Goal: Transaction & Acquisition: Purchase product/service

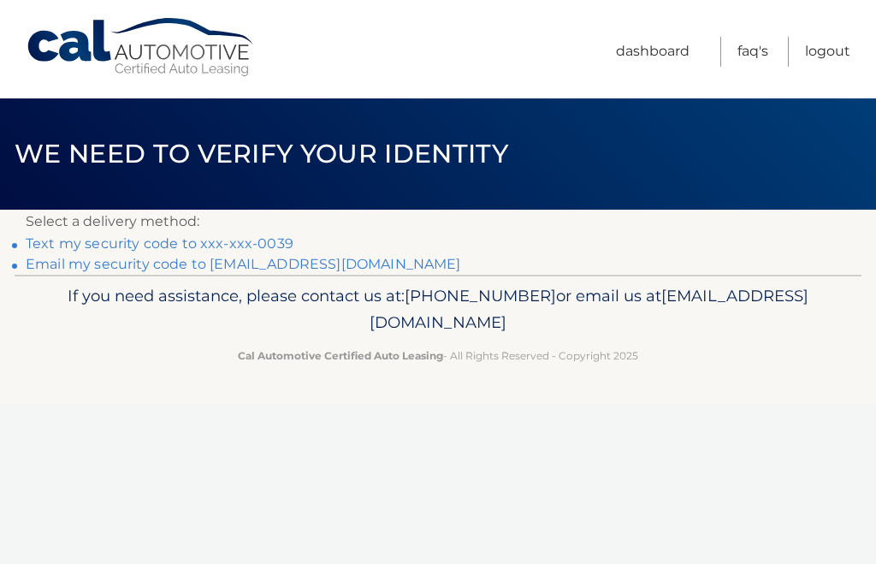
click at [260, 239] on link "Text my security code to xxx-xxx-0039" at bounding box center [160, 243] width 268 height 16
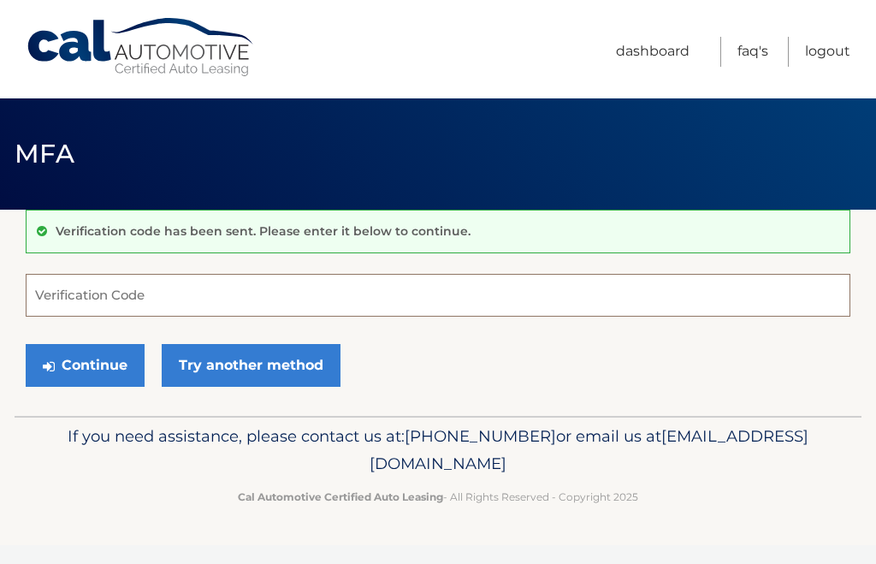
click at [274, 290] on input "Verification Code" at bounding box center [438, 295] width 825 height 43
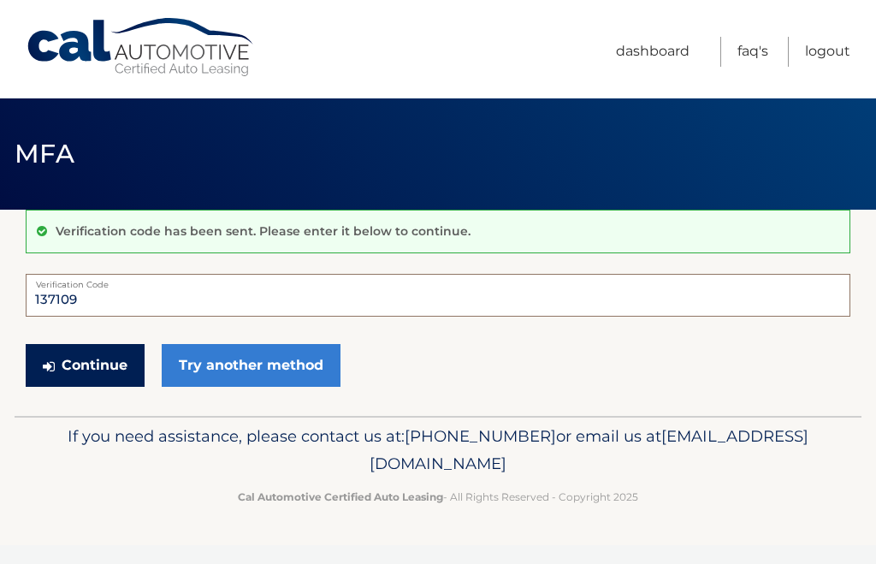
type input "137109"
click at [103, 364] on button "Continue" at bounding box center [85, 365] width 119 height 43
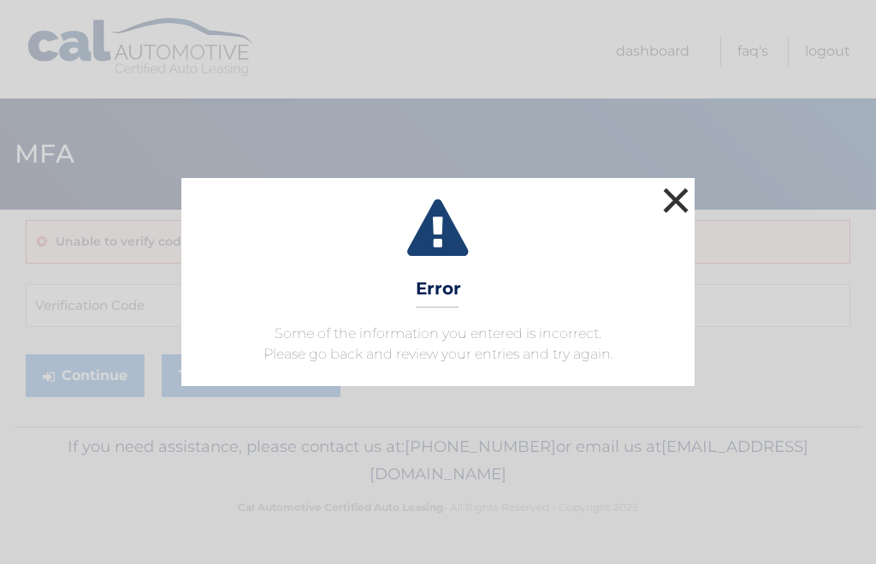
click at [674, 199] on button "×" at bounding box center [676, 200] width 34 height 34
click at [674, 199] on header "MFA" at bounding box center [438, 153] width 847 height 111
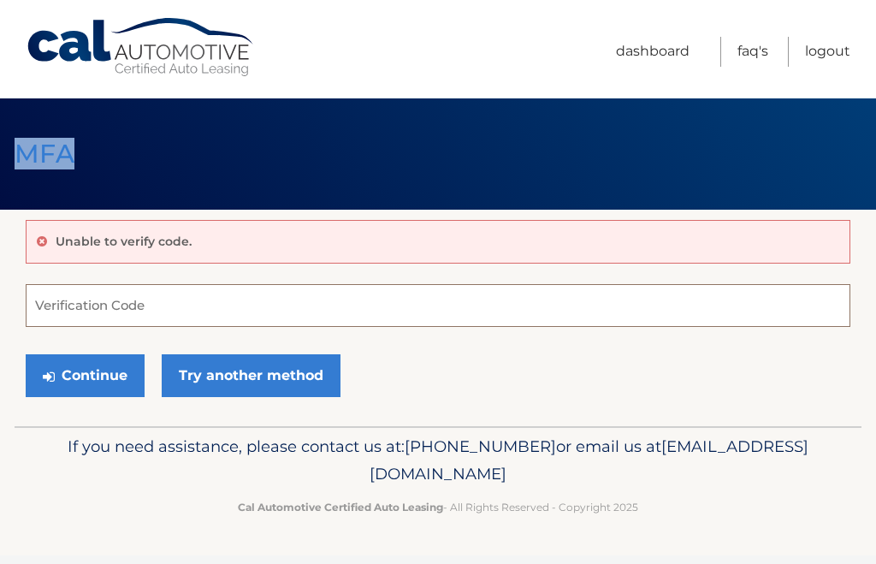
click at [171, 312] on input "Verification Code" at bounding box center [438, 305] width 825 height 43
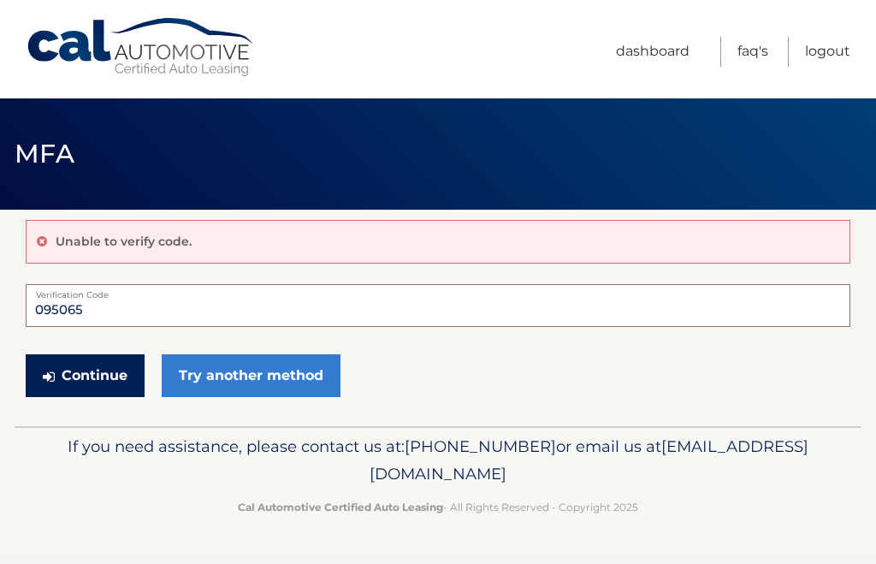
type input "095065"
click at [88, 370] on button "Continue" at bounding box center [85, 375] width 119 height 43
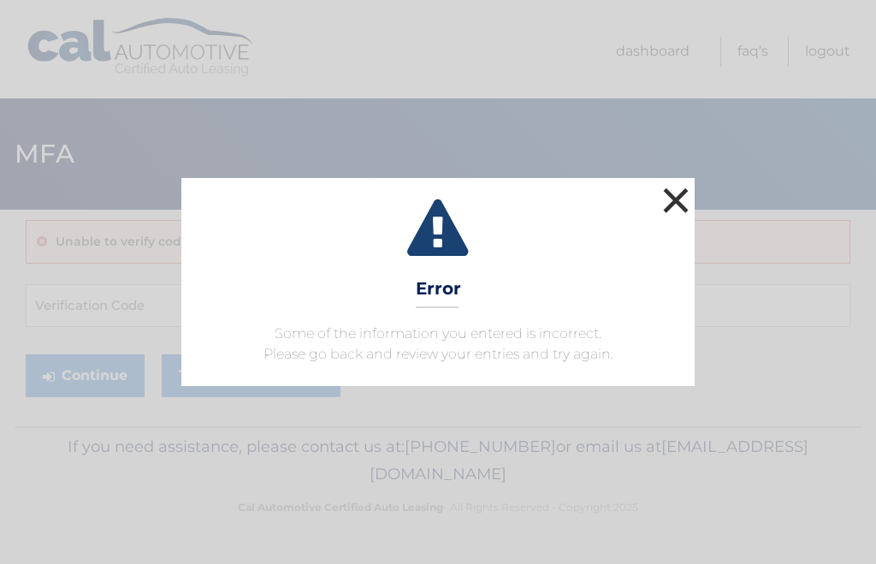
click at [682, 197] on button "×" at bounding box center [676, 200] width 34 height 34
click at [681, 199] on header "MFA" at bounding box center [438, 153] width 847 height 111
click at [671, 190] on button "×" at bounding box center [676, 200] width 34 height 34
click at [671, 190] on header "MFA" at bounding box center [438, 153] width 847 height 111
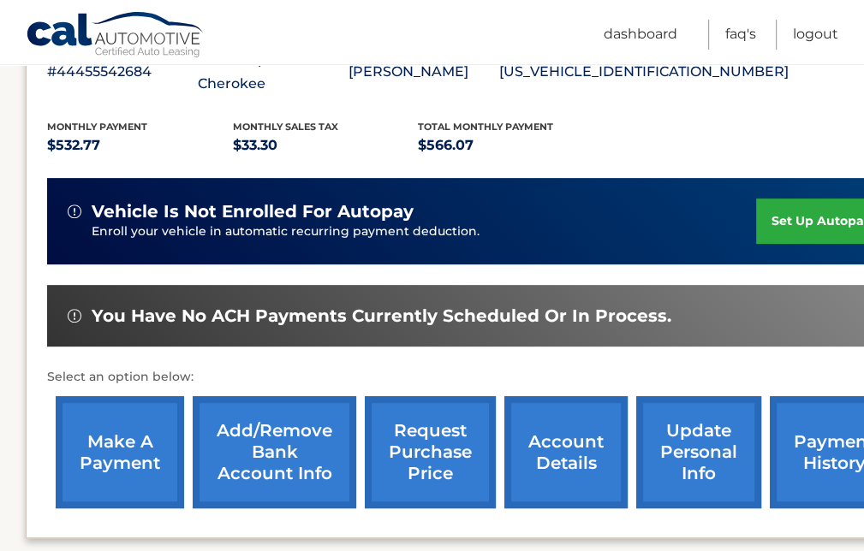
scroll to position [342, 0]
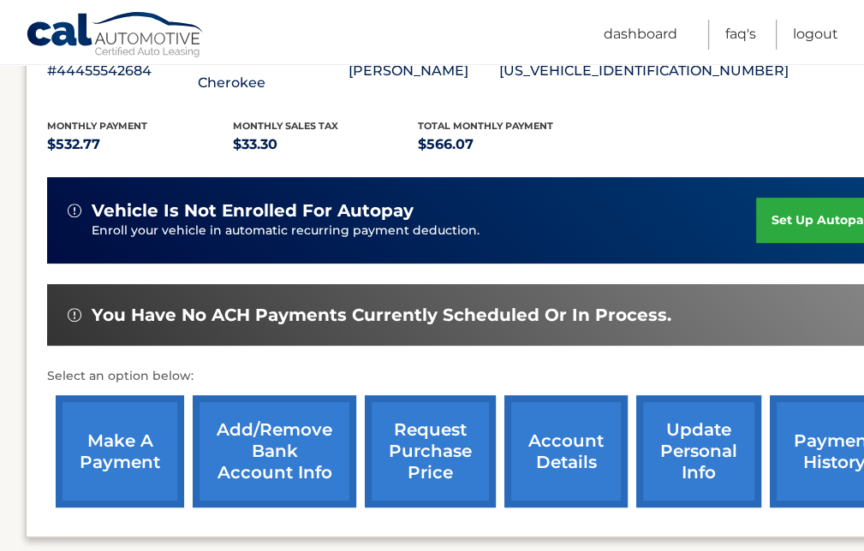
click at [127, 437] on link "make a payment" at bounding box center [120, 451] width 128 height 112
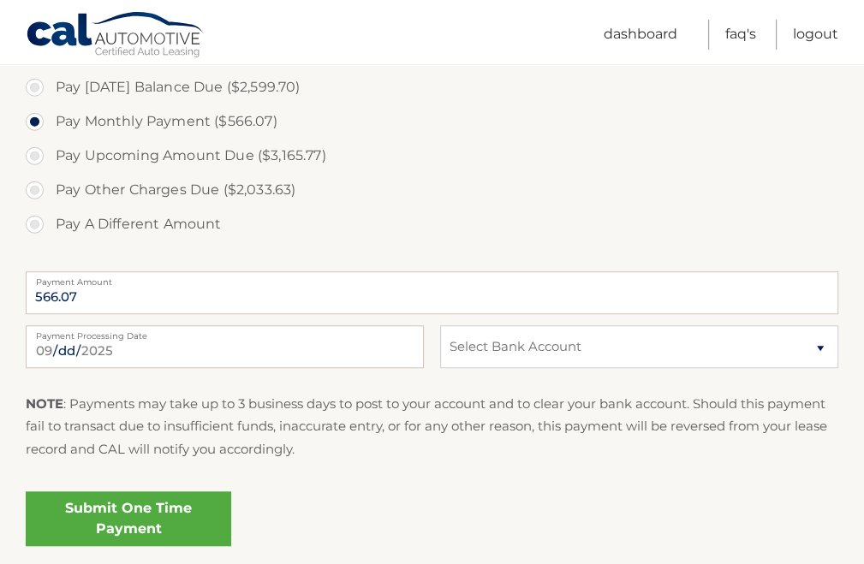
scroll to position [770, 0]
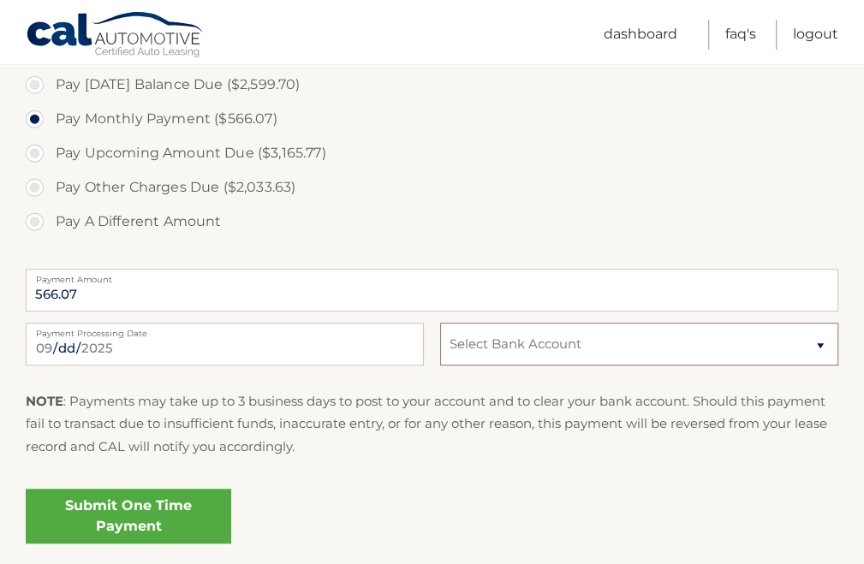
click at [510, 348] on select "Select Bank Account Checking EASTERN BANK *****[STREET_ADDRESS] *****4963" at bounding box center [639, 344] width 398 height 43
click at [510, 348] on select "Select Bank Account Checking EASTERN BANK *****6114 New BANK OF AMERICA, N.A. *…" at bounding box center [639, 344] width 398 height 43
select select "YjA1Y2JkYzYtNmZkNS00NDJkLThjYTItMTY2MWM0NTk0NTIx"
click at [440, 323] on select "Select Bank Account Checking EASTERN BANK *****6114 New BANK OF AMERICA, N.A. *…" at bounding box center [639, 344] width 398 height 43
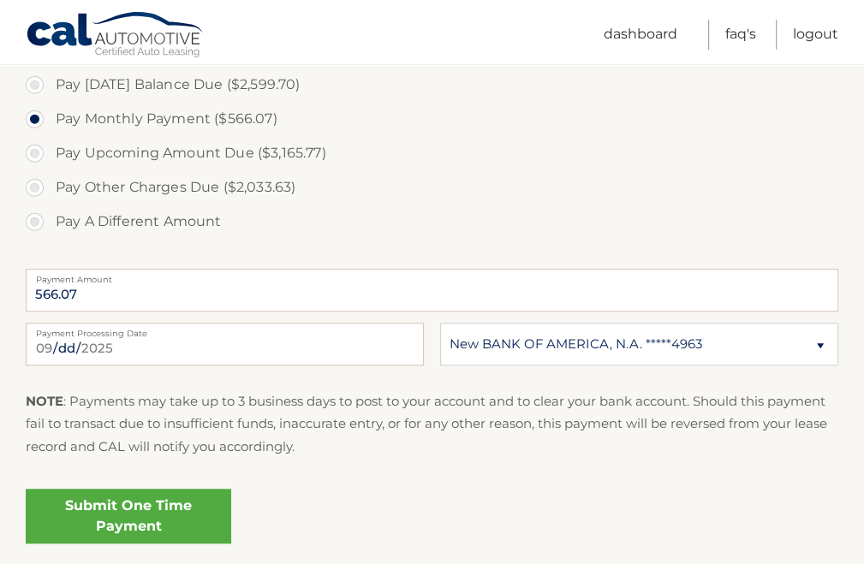
drag, startPoint x: 510, startPoint y: 362, endPoint x: 518, endPoint y: 424, distance: 62.1
click at [518, 424] on p "NOTE : Payments may take up to 3 business days to post to your account and to c…" at bounding box center [432, 424] width 812 height 68
click at [127, 513] on link "Submit One Time Payment" at bounding box center [128, 516] width 205 height 55
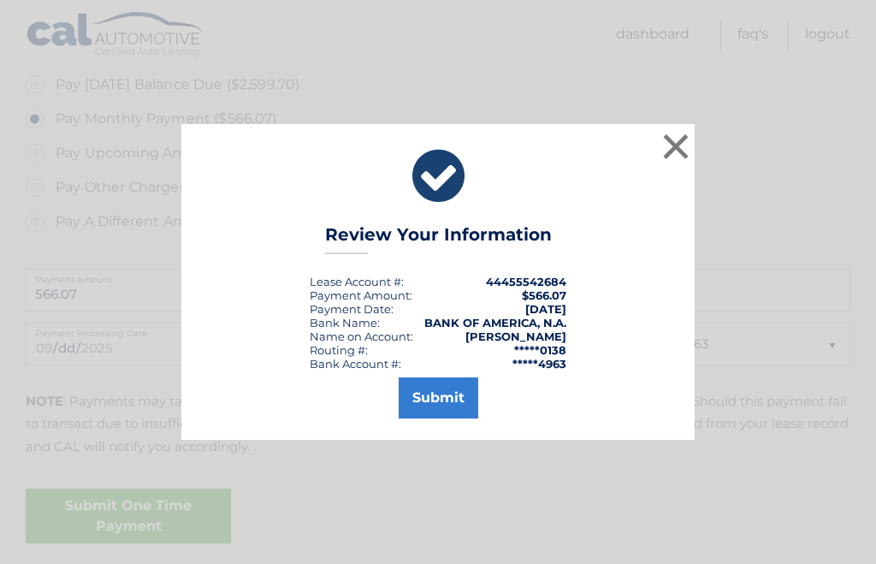
click at [127, 513] on div "× Review Your Information Lease Account #: 44455542684 Payment Amount: $566.07 …" at bounding box center [438, 282] width 876 height 564
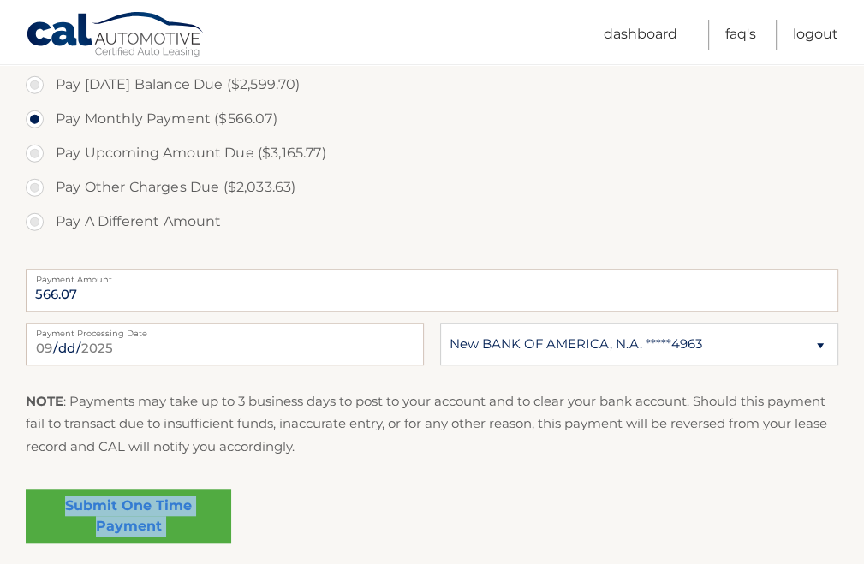
click at [127, 513] on link "Submit One Time Payment" at bounding box center [128, 516] width 205 height 55
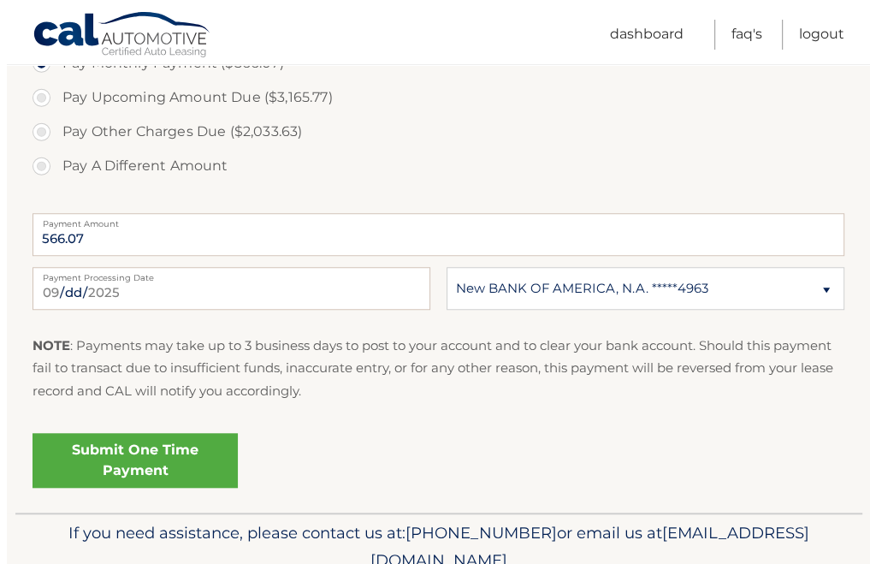
scroll to position [856, 0]
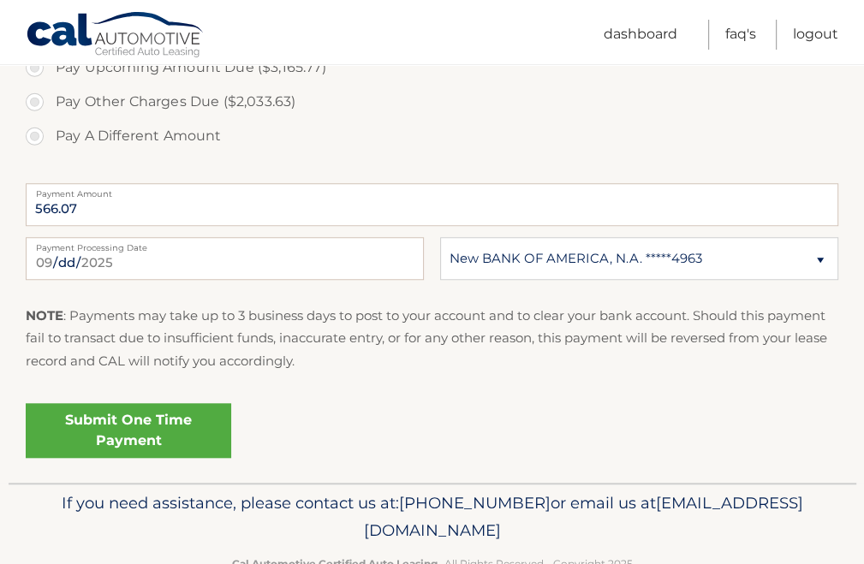
click at [151, 425] on link "Submit One Time Payment" at bounding box center [128, 430] width 205 height 55
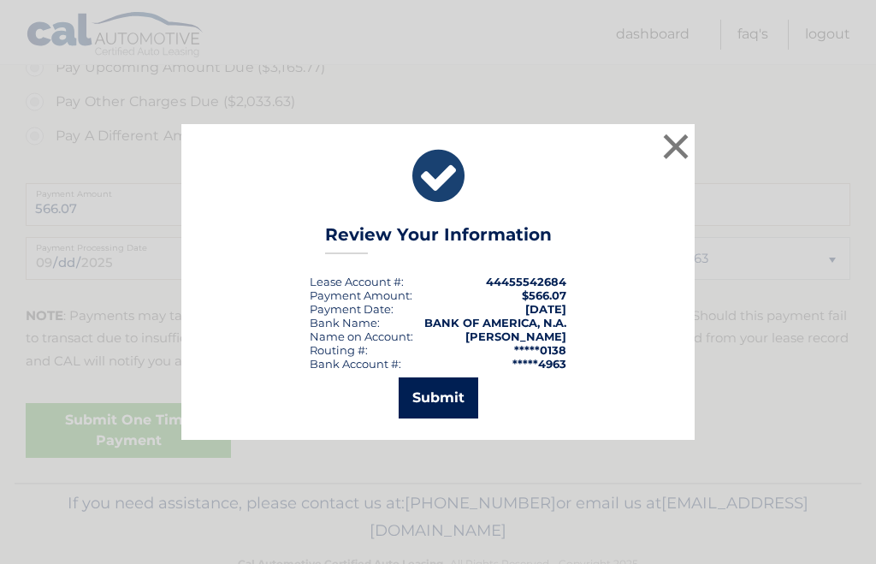
click at [437, 388] on button "Submit" at bounding box center [439, 397] width 80 height 41
click at [0, 0] on icon at bounding box center [0, 0] width 0 height 0
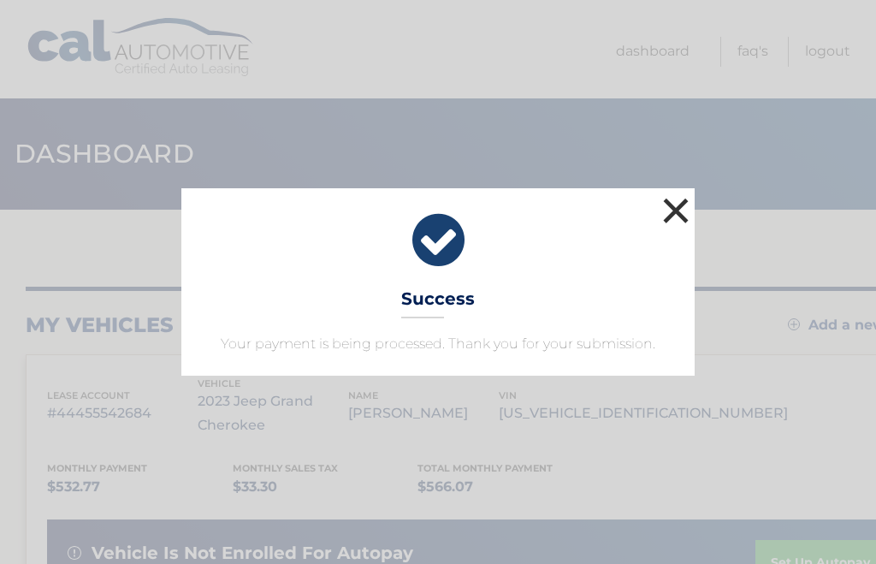
click at [675, 208] on button "×" at bounding box center [676, 210] width 34 height 34
